Goal: Task Accomplishment & Management: Complete application form

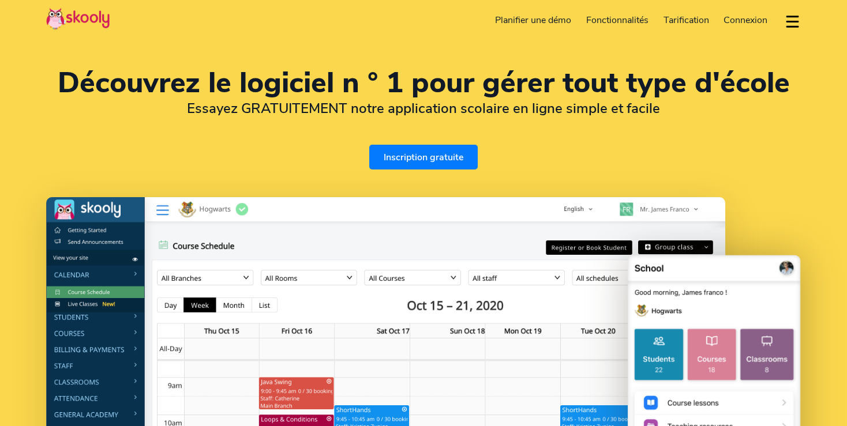
select select "fr"
select select "228"
select select "Togo"
select select "Africa/Lome"
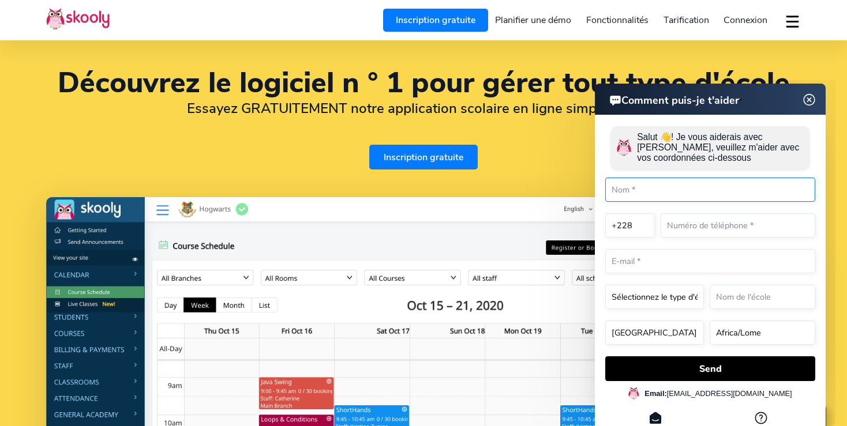
scroll to position [254, 0]
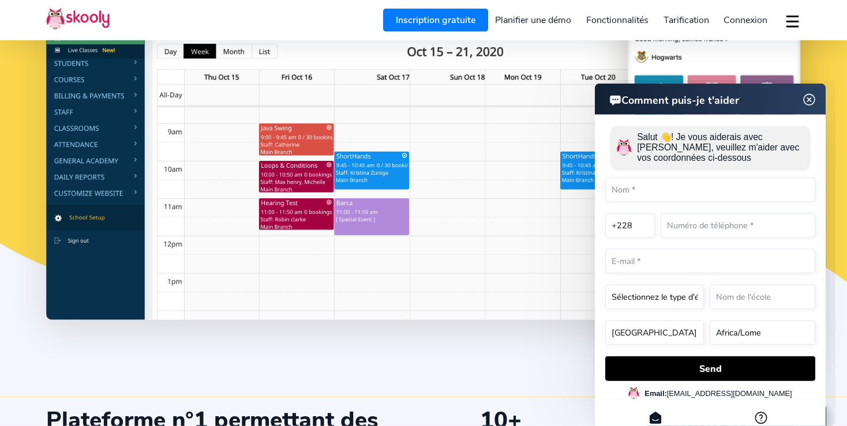
click at [810, 98] on img at bounding box center [809, 99] width 22 height 14
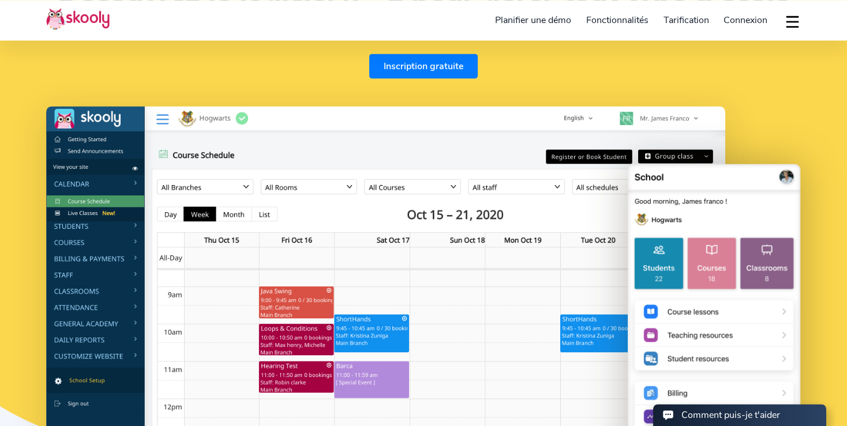
scroll to position [0, 0]
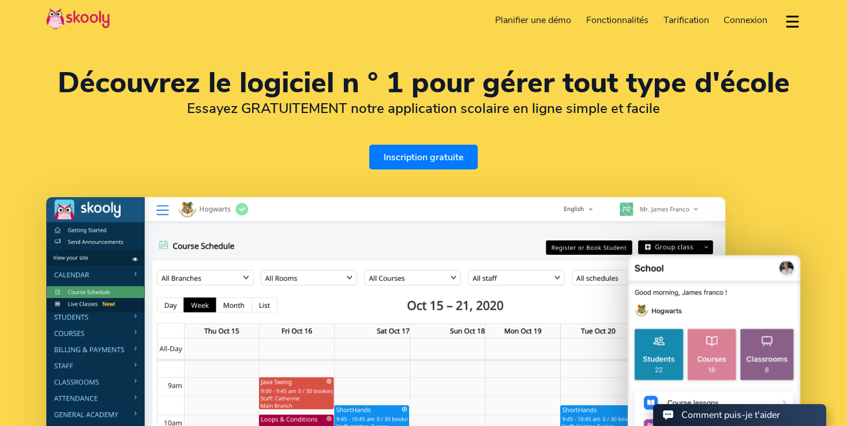
click at [422, 156] on link "Inscription gratuite" at bounding box center [423, 157] width 108 height 25
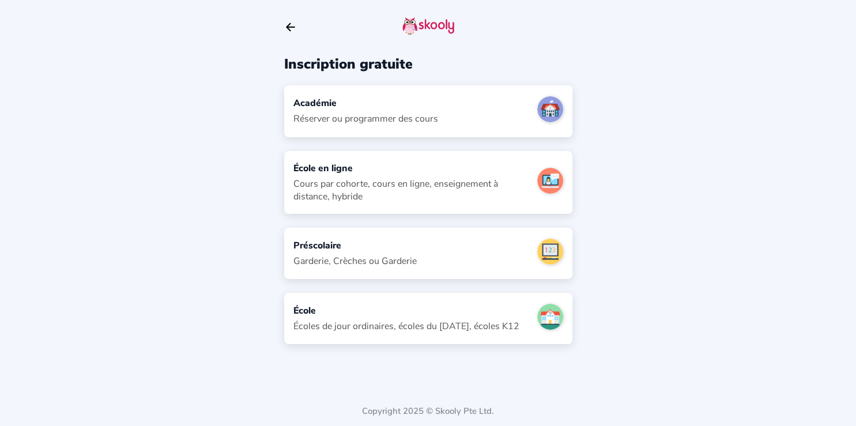
click at [411, 97] on div "Académie Réserver ou programmer des cours" at bounding box center [428, 110] width 288 height 51
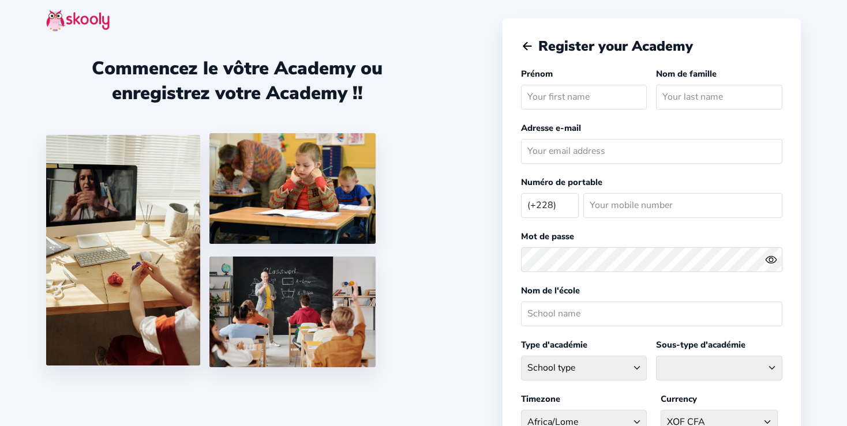
select select "TG"
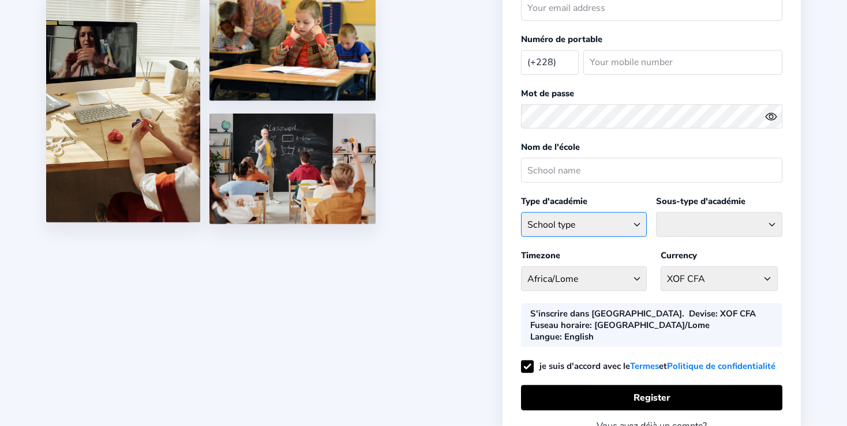
click at [643, 219] on select "School type Academic Afterschool Arts Dance Homeschool Language Martial Arts Mu…" at bounding box center [584, 224] width 126 height 25
click at [760, 225] on select at bounding box center [719, 224] width 126 height 25
